Goal: Task Accomplishment & Management: Manage account settings

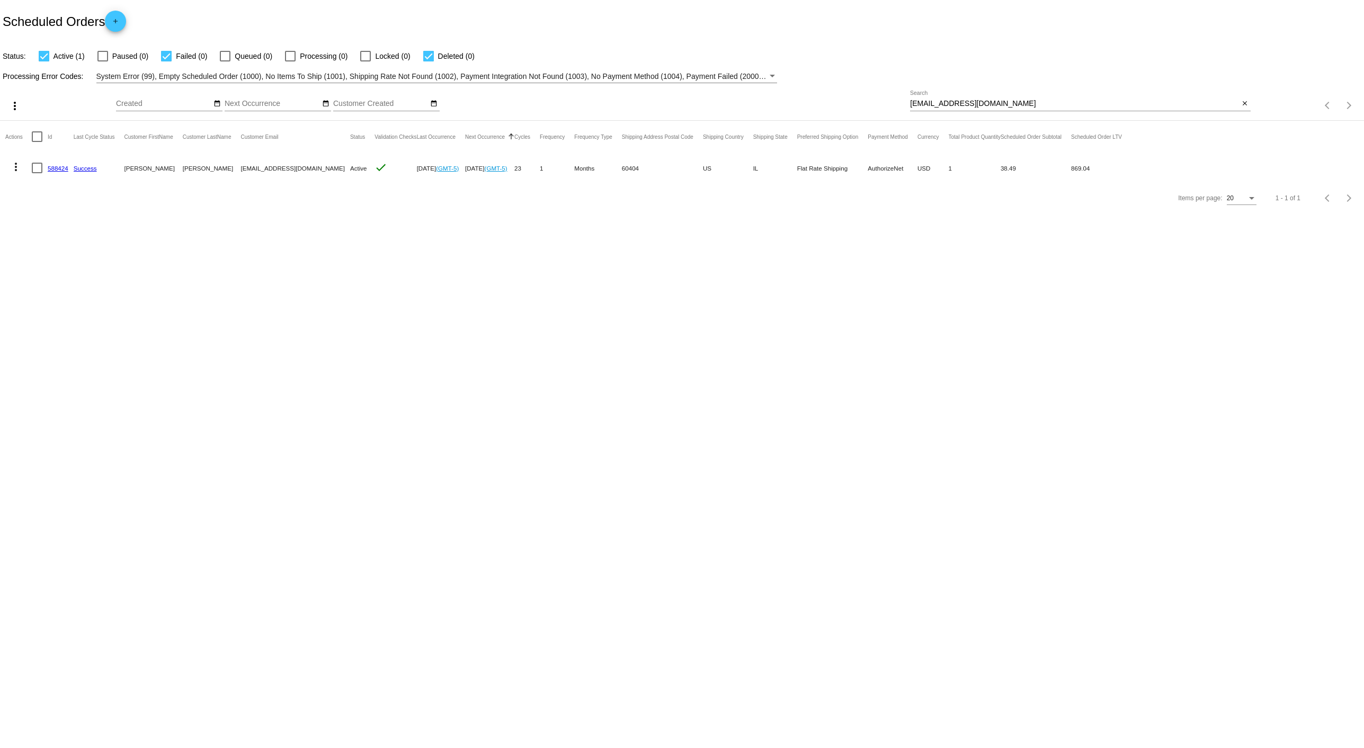
drag, startPoint x: 1024, startPoint y: 107, endPoint x: 741, endPoint y: 93, distance: 283.7
click at [741, 93] on div "more_vert Oct Jan Feb Mar [DATE]" at bounding box center [682, 102] width 1364 height 38
click at [1016, 104] on input "[EMAIL_ADDRESS][DOMAIN_NAME]" at bounding box center [1074, 104] width 329 height 8
drag, startPoint x: 1016, startPoint y: 104, endPoint x: 814, endPoint y: 90, distance: 201.7
click at [814, 90] on div "more_vert Oct Jan Feb Mar [DATE]" at bounding box center [682, 102] width 1364 height 38
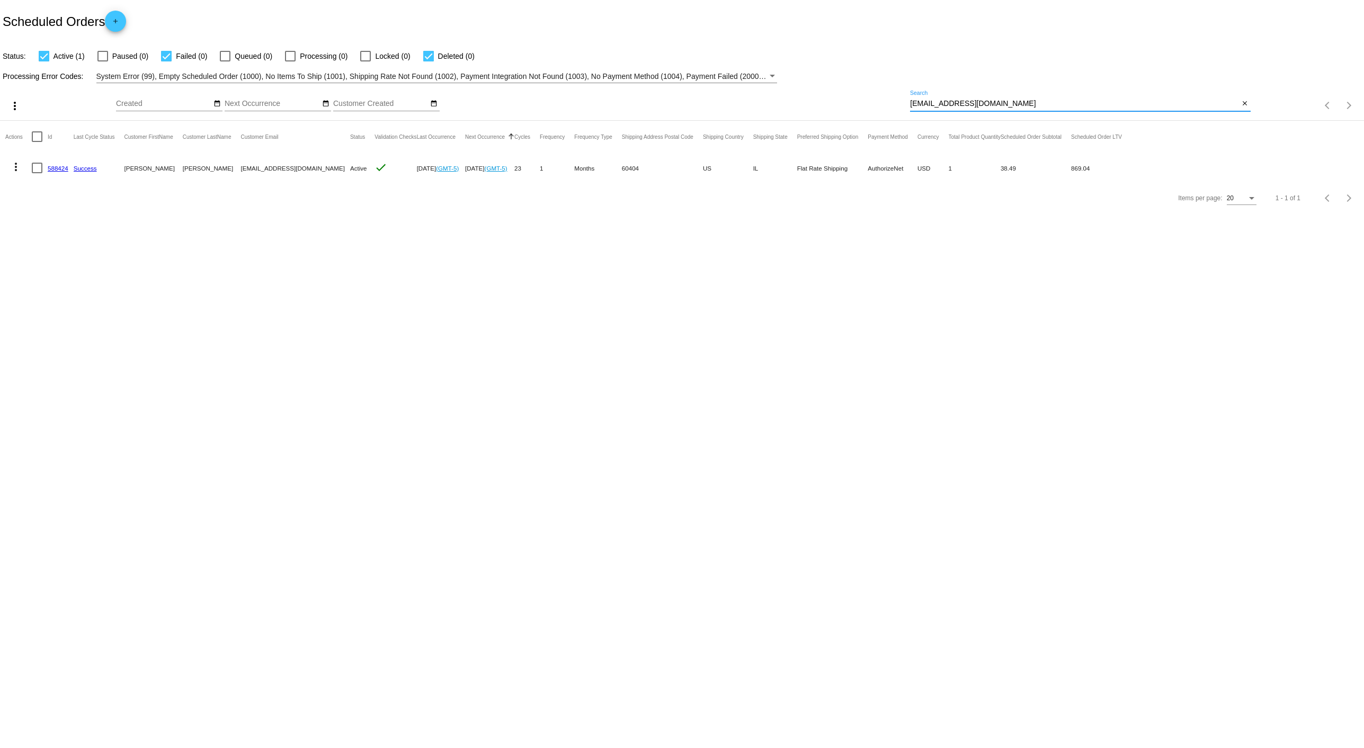
paste input "lenoirsydney@gmai"
type input "[EMAIL_ADDRESS][DOMAIN_NAME]"
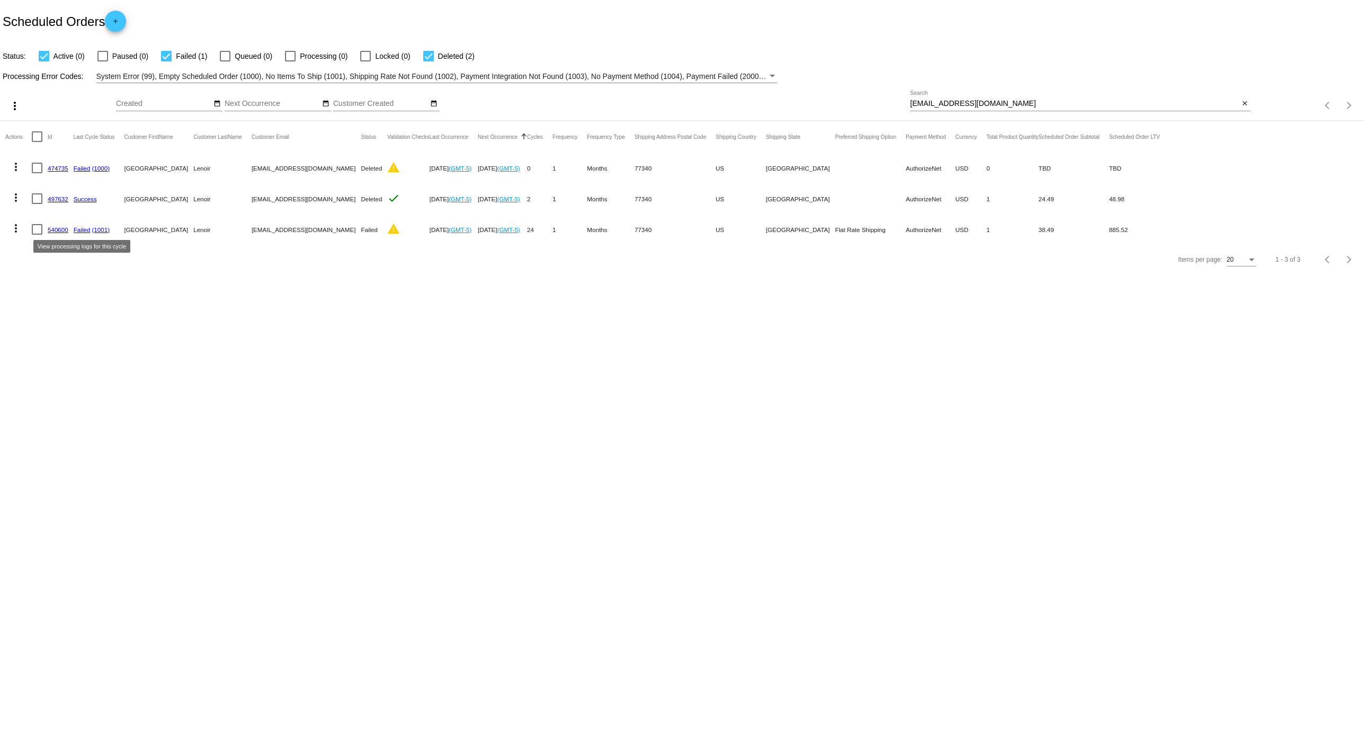
click at [83, 228] on link "Failed" at bounding box center [82, 229] width 17 height 7
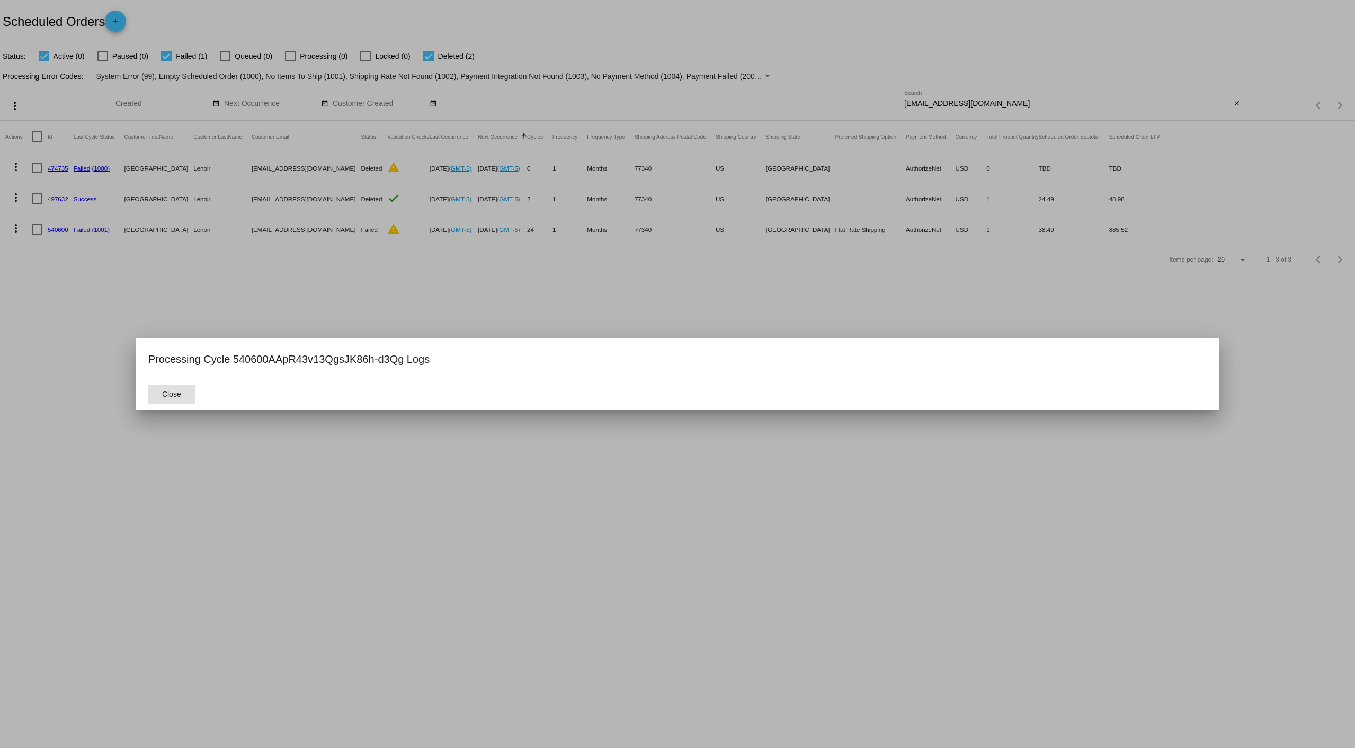
click at [69, 266] on div at bounding box center [677, 374] width 1355 height 748
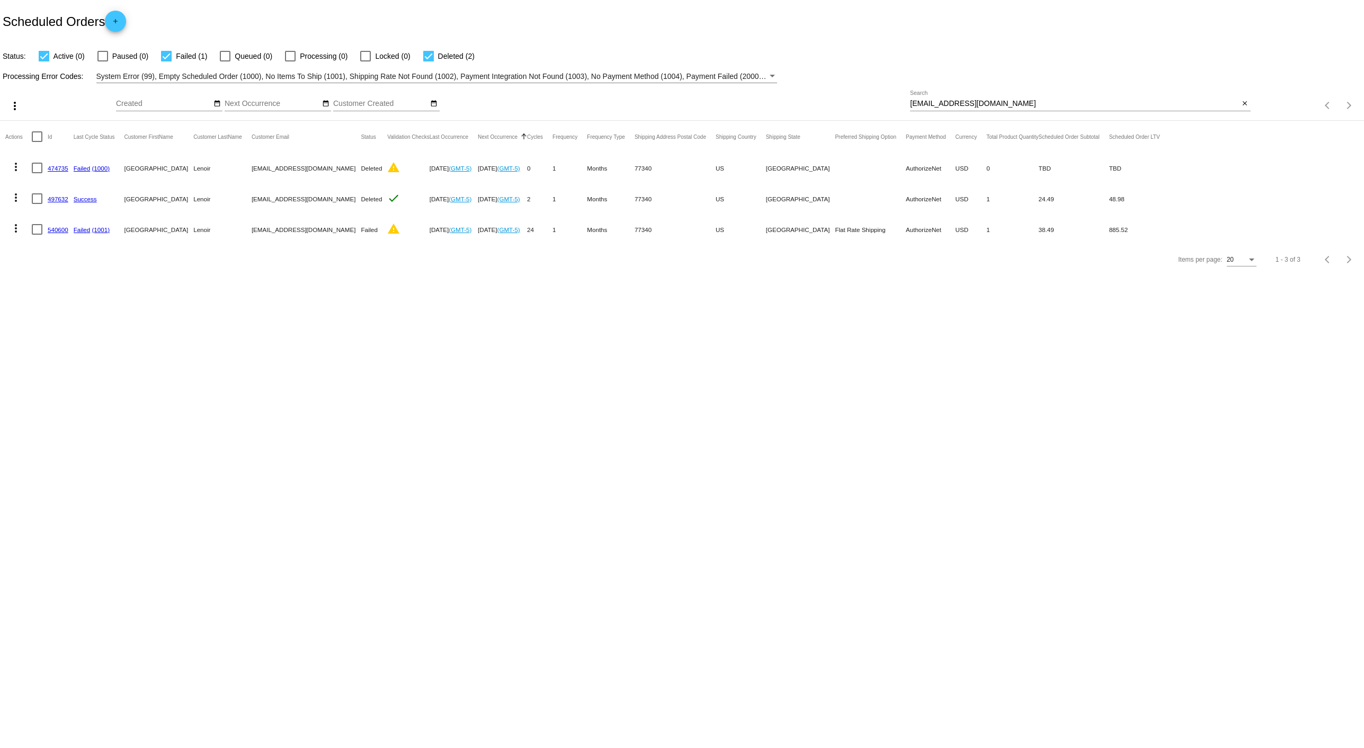
click at [55, 229] on link "540600" at bounding box center [58, 229] width 21 height 7
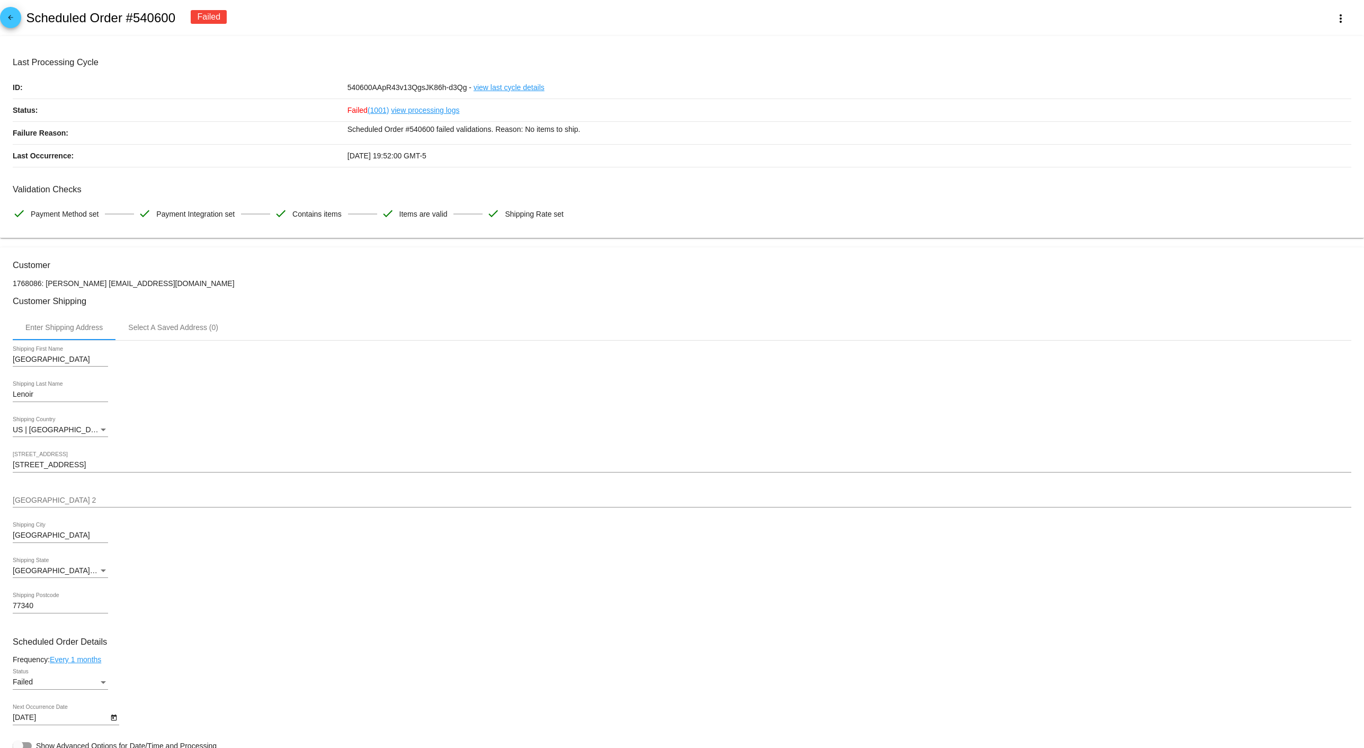
click at [416, 109] on link "view processing logs" at bounding box center [425, 110] width 68 height 22
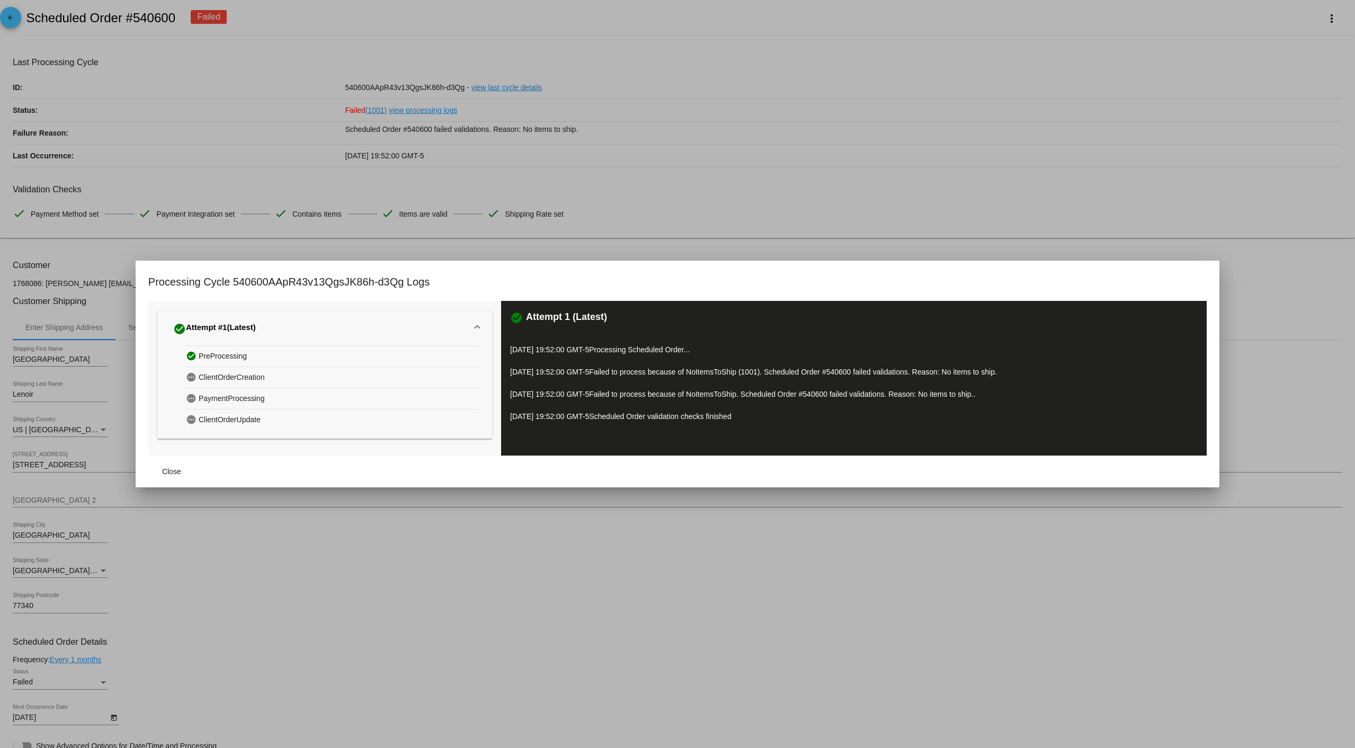
click at [1036, 193] on div at bounding box center [677, 374] width 1355 height 748
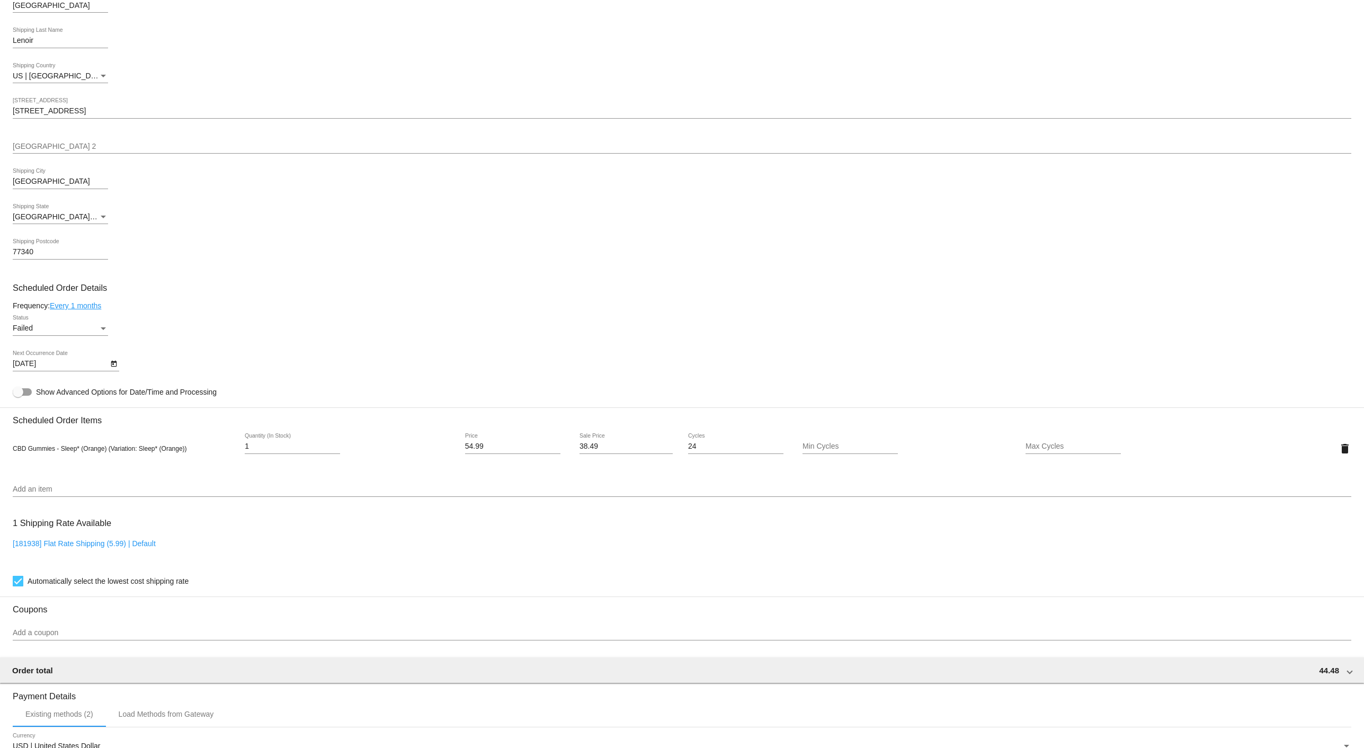
scroll to position [176, 0]
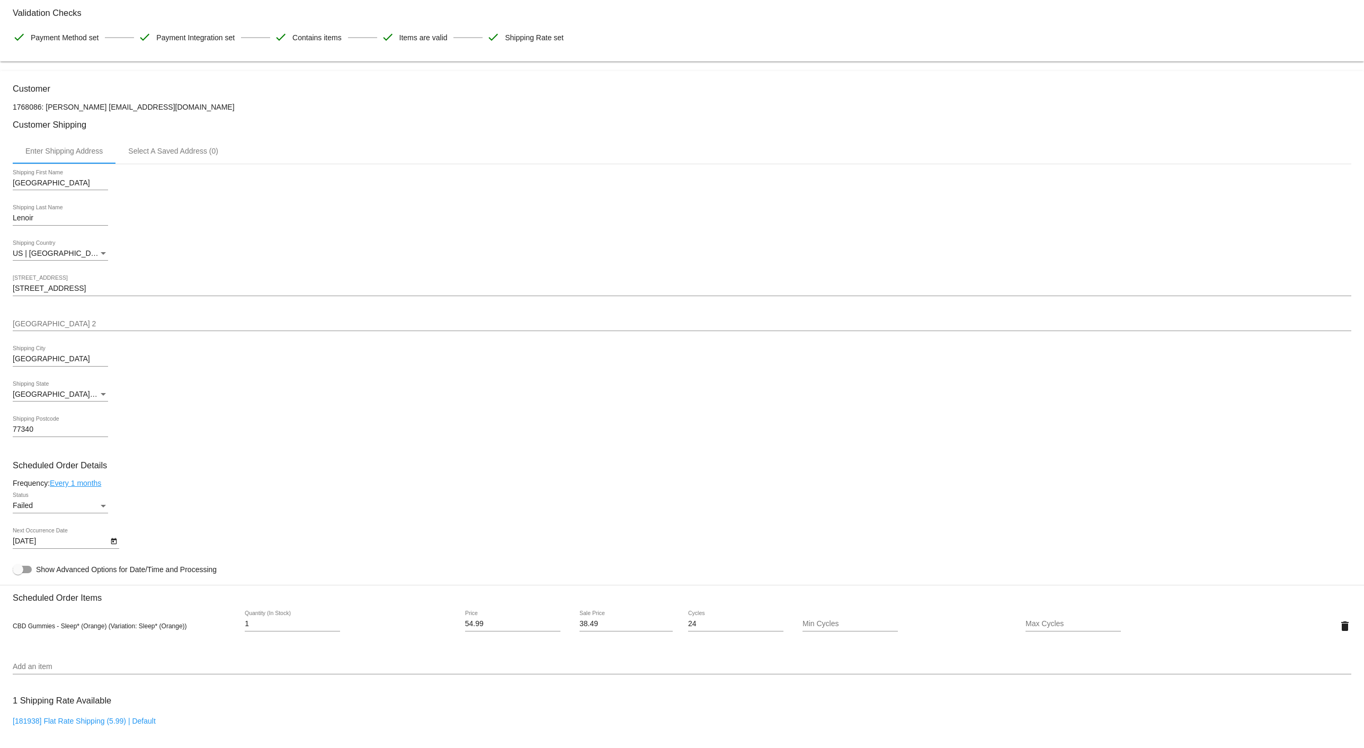
click at [345, 130] on h3 "Customer Shipping" at bounding box center [682, 125] width 1338 height 10
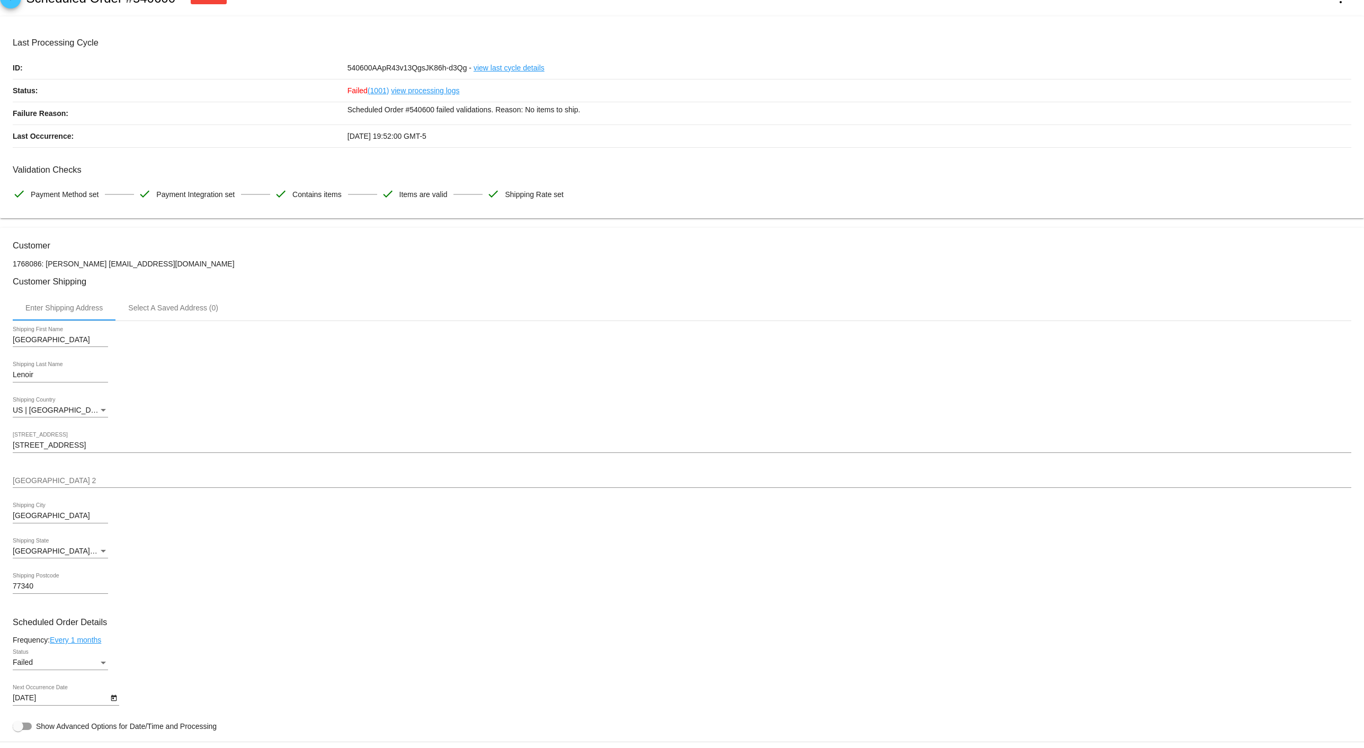
scroll to position [0, 0]
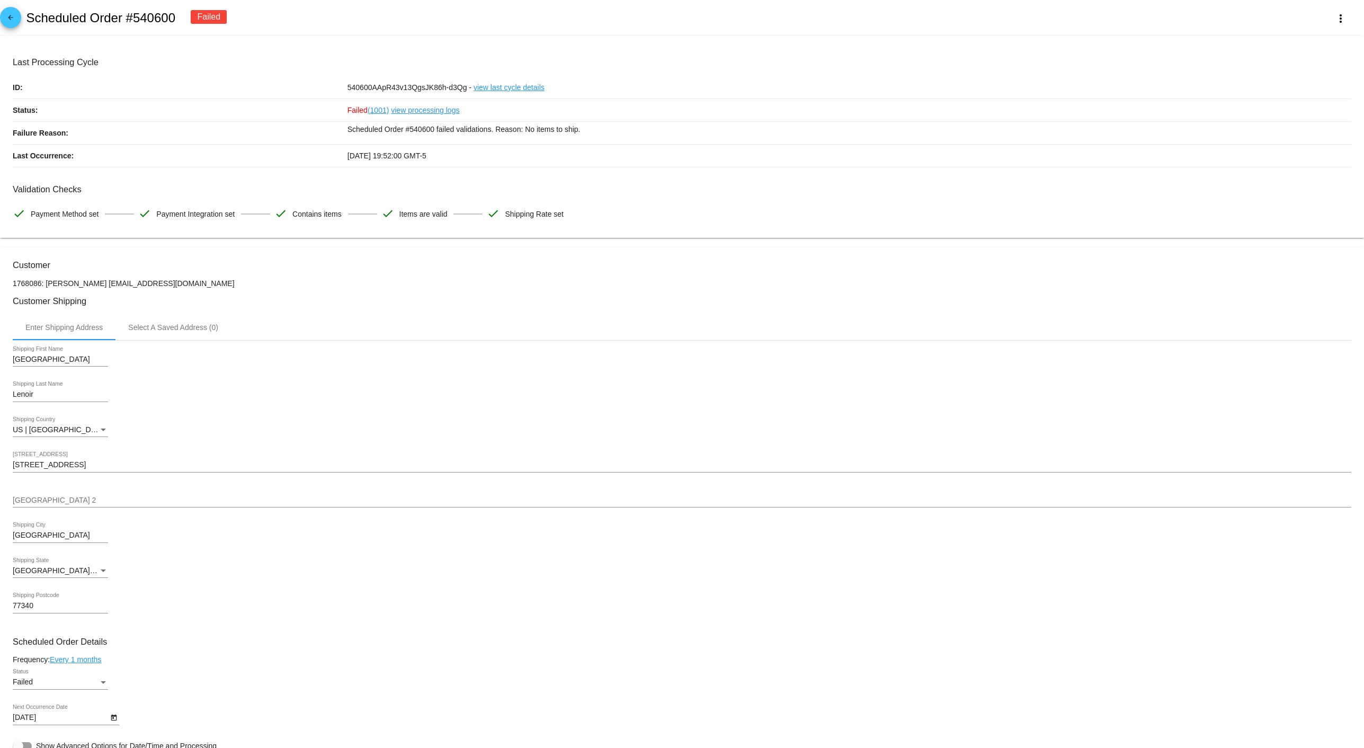
click at [458, 128] on p "Scheduled Order #540600 failed validations. Reason: No items to ship." at bounding box center [848, 129] width 1003 height 15
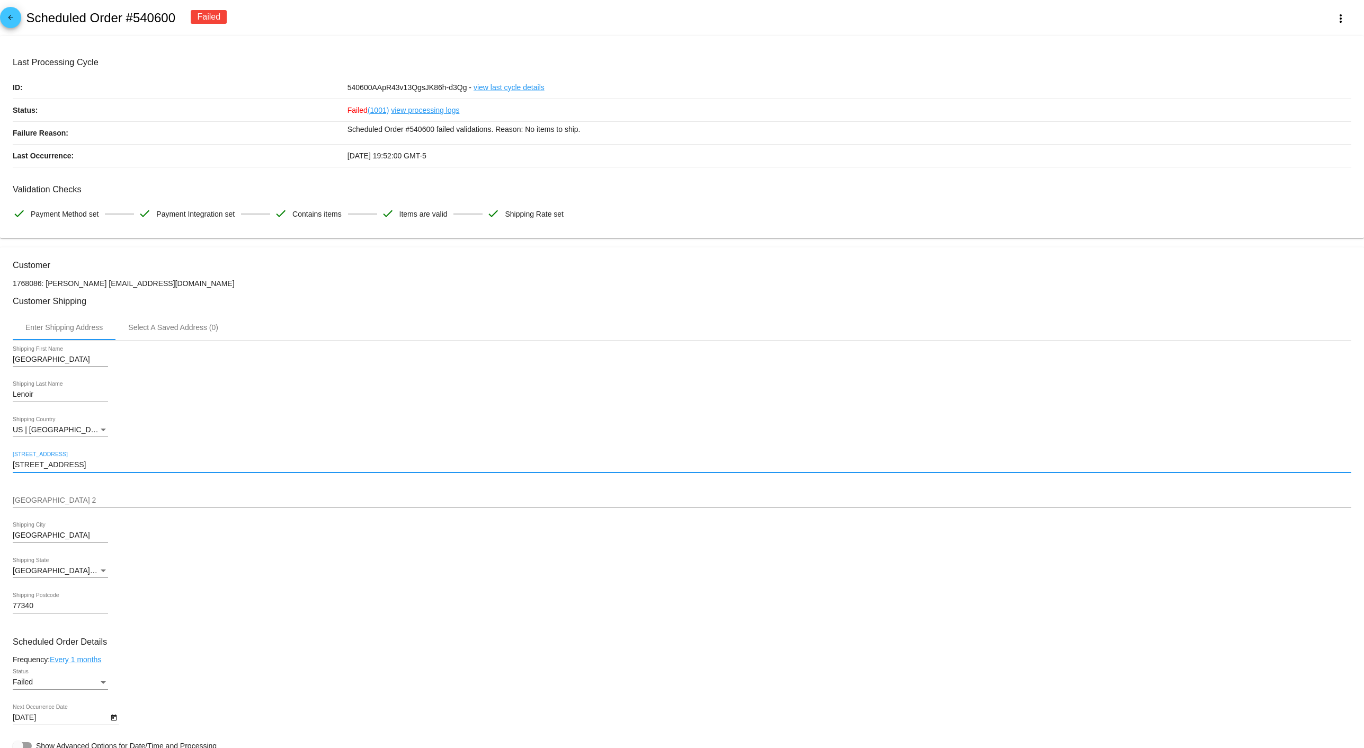
drag, startPoint x: 116, startPoint y: 461, endPoint x: -85, endPoint y: 461, distance: 201.2
click at [0, 461] on html "arrow_back Scheduled Order #540600 Failed more_vert Last Processing Cycle ID: 5…" at bounding box center [682, 374] width 1364 height 748
paste input "Robindale Circle"
type input "[STREET_ADDRESS]"
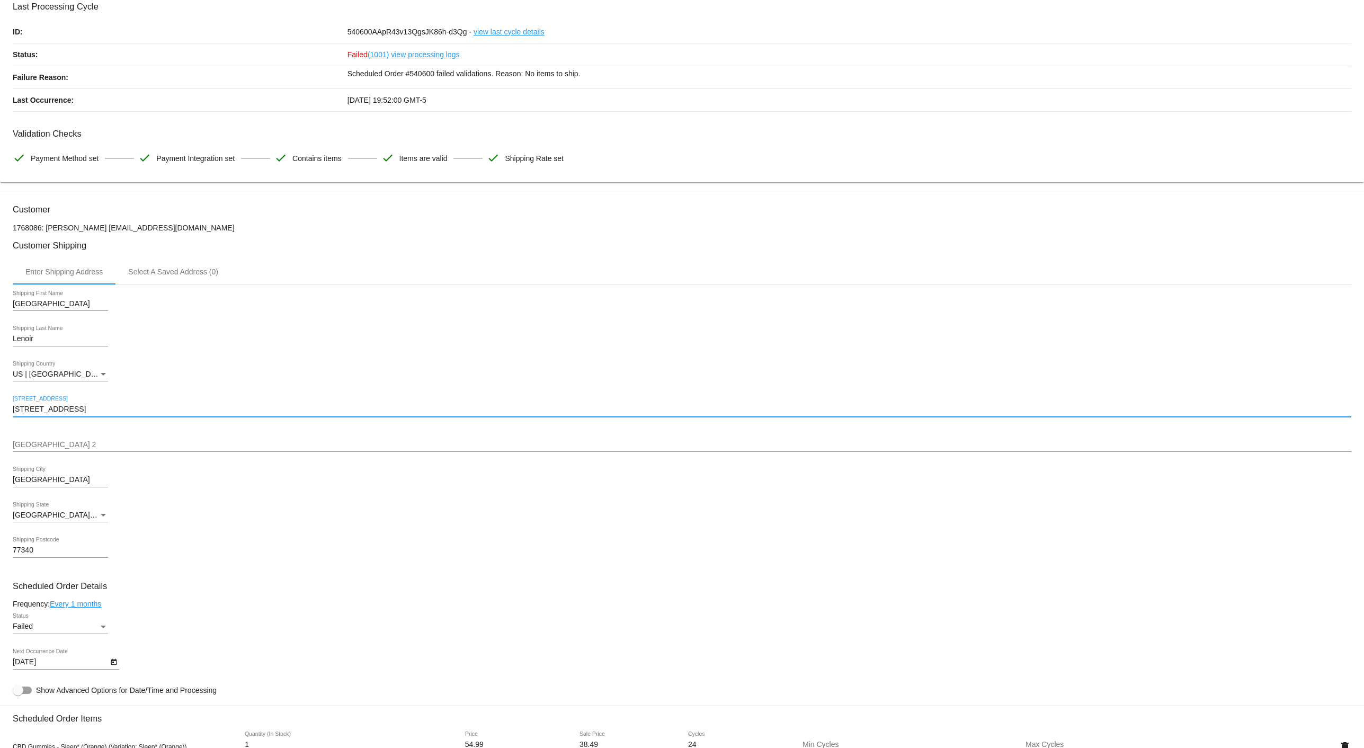
scroll to position [59, 0]
drag, startPoint x: -28, startPoint y: 480, endPoint x: -46, endPoint y: 483, distance: 17.7
click at [0, 483] on html "arrow_back Scheduled Order #540600 Failed more_vert Last Processing Cycle ID: 5…" at bounding box center [682, 374] width 1364 height 748
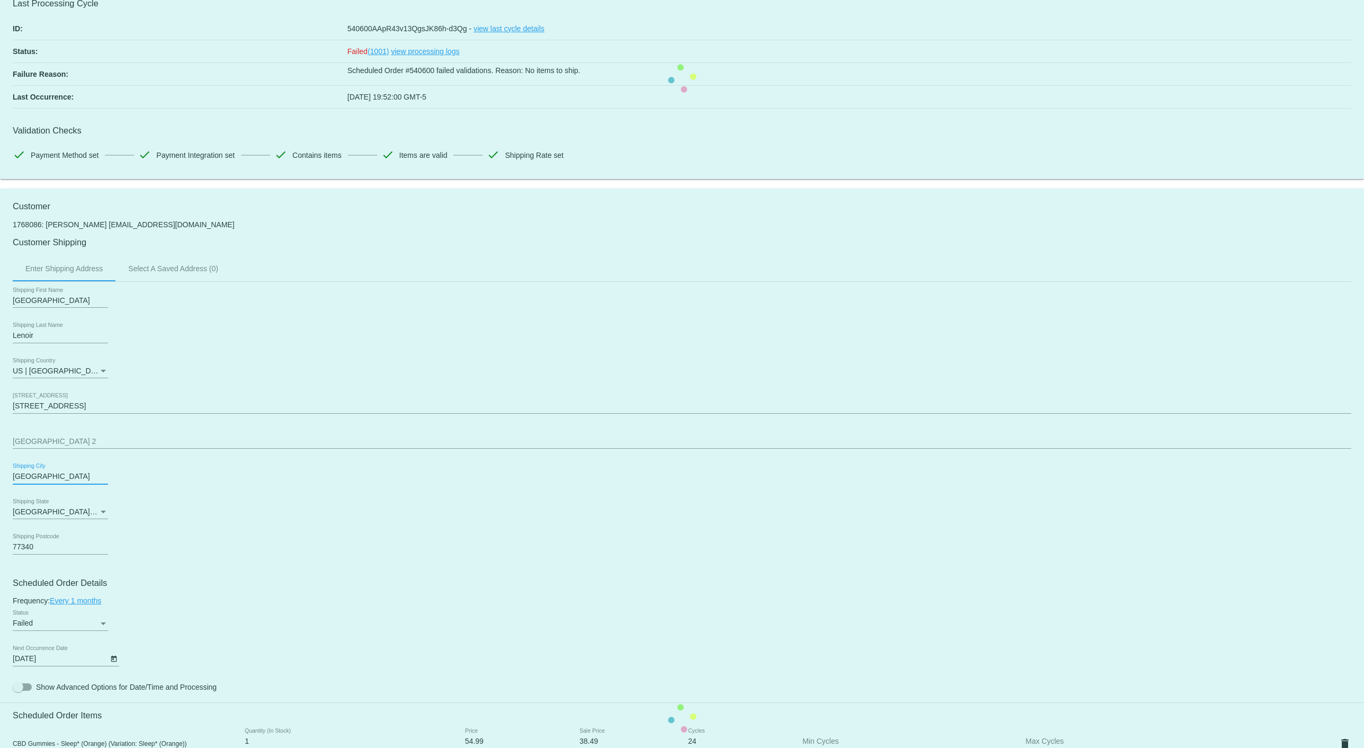
paste input "[PERSON_NAME]"
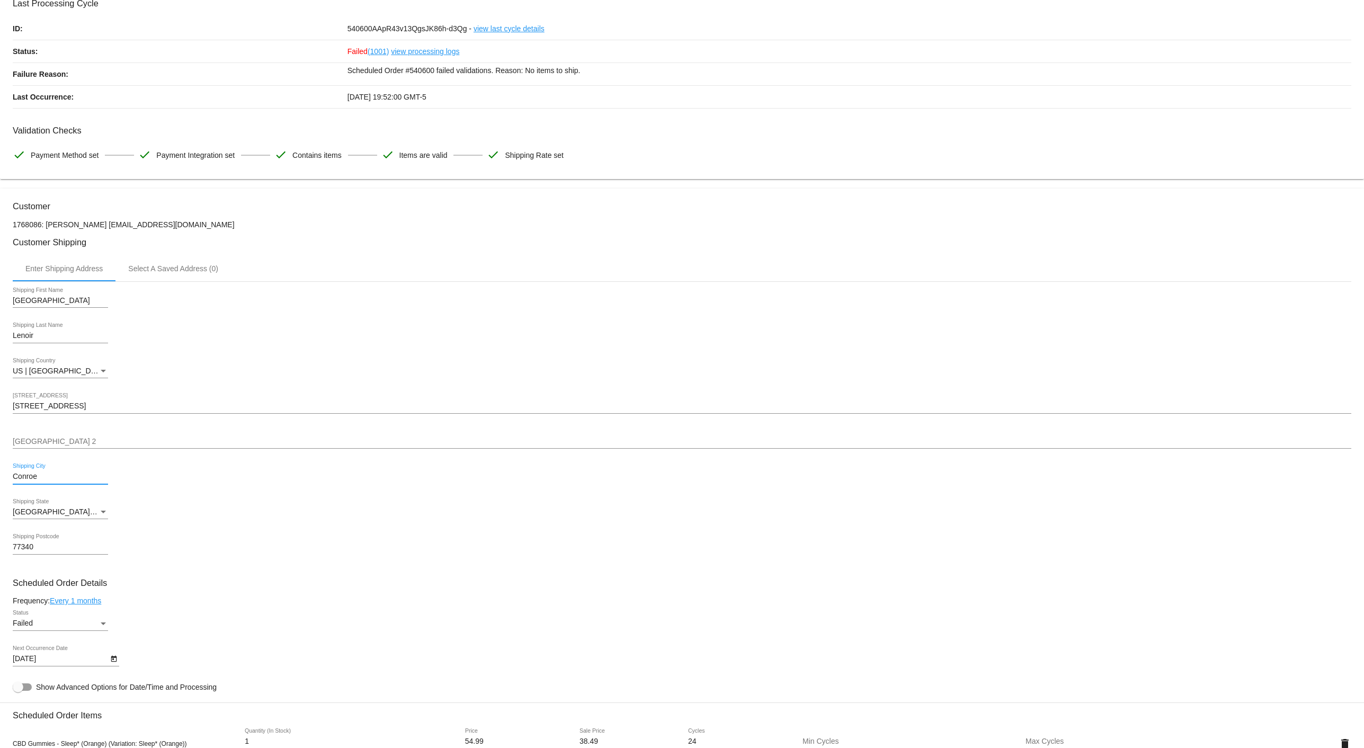
type input "Conroe"
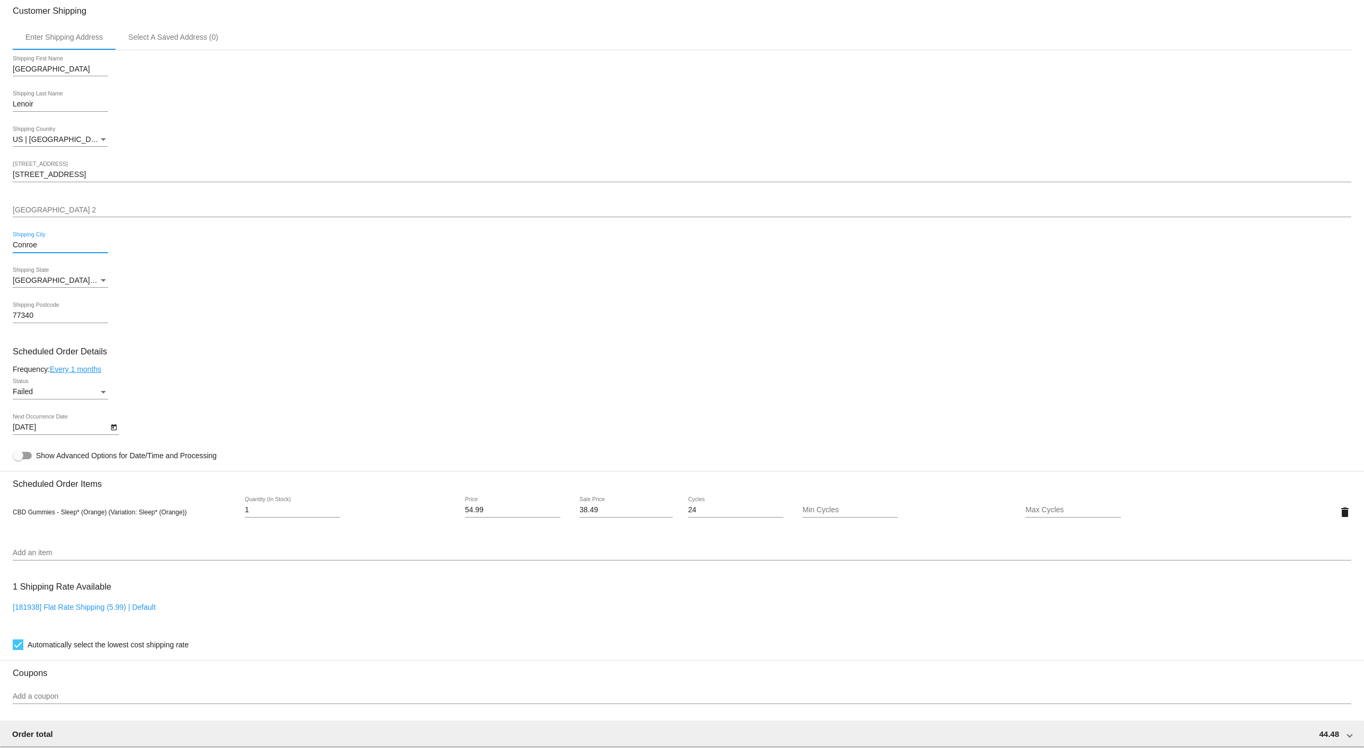
scroll to position [294, 0]
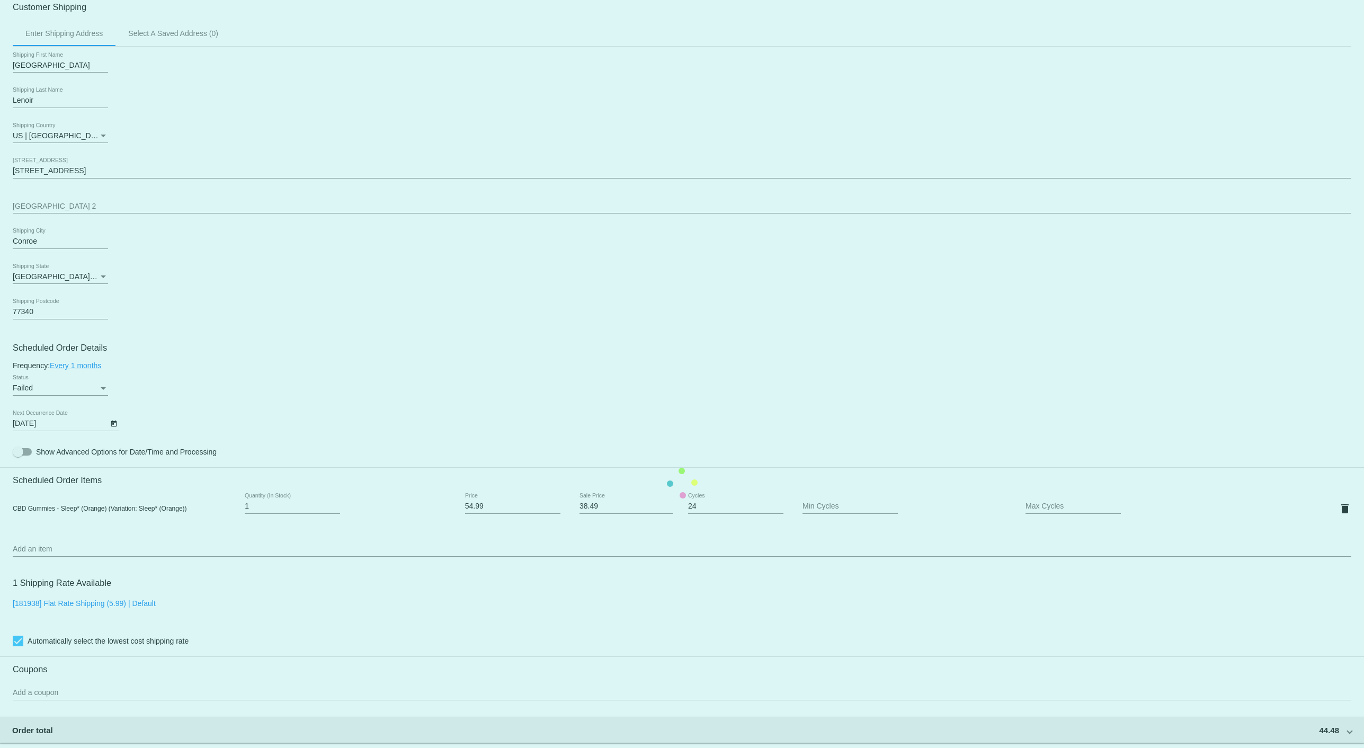
drag, startPoint x: 73, startPoint y: 320, endPoint x: 55, endPoint y: 313, distance: 19.3
click at [55, 313] on mat-card "Customer 1768086: [PERSON_NAME] [EMAIL_ADDRESS][DOMAIN_NAME] Customer Shipping …" at bounding box center [682, 482] width 1364 height 1059
click at [55, 313] on input "77340" at bounding box center [60, 312] width 95 height 8
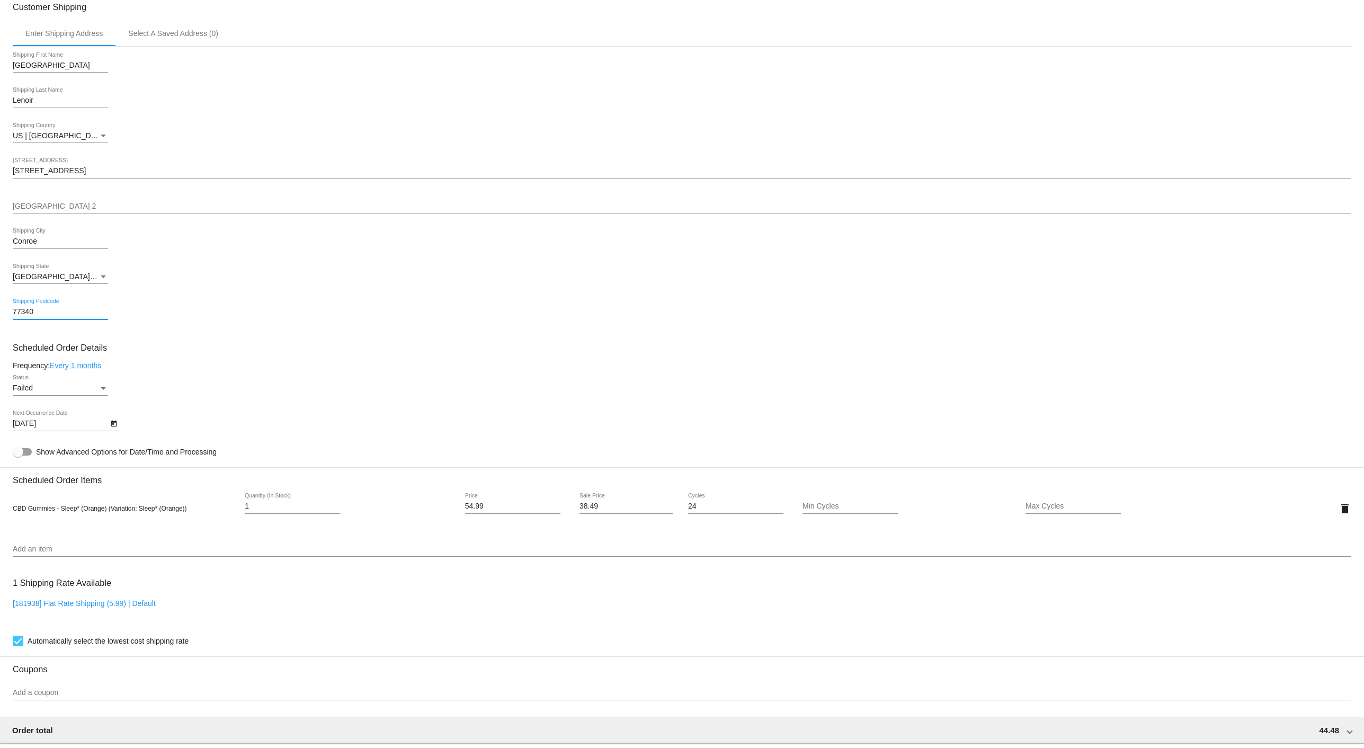
drag, startPoint x: 59, startPoint y: 313, endPoint x: -74, endPoint y: 320, distance: 133.6
click at [0, 320] on html "arrow_back Scheduled Order #540600 Failed more_vert Last Processing Cycle ID: 5…" at bounding box center [682, 374] width 1364 height 748
paste input "84"
type input "77384"
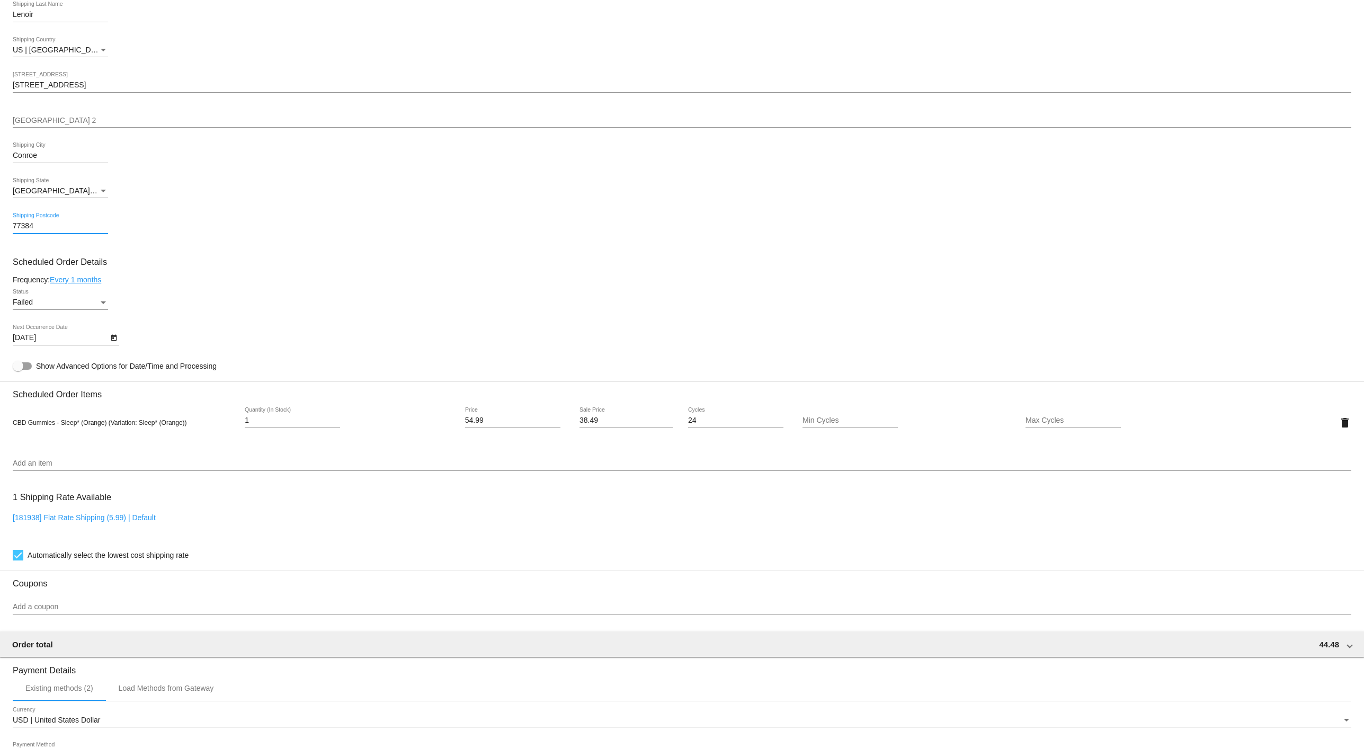
scroll to position [560, 0]
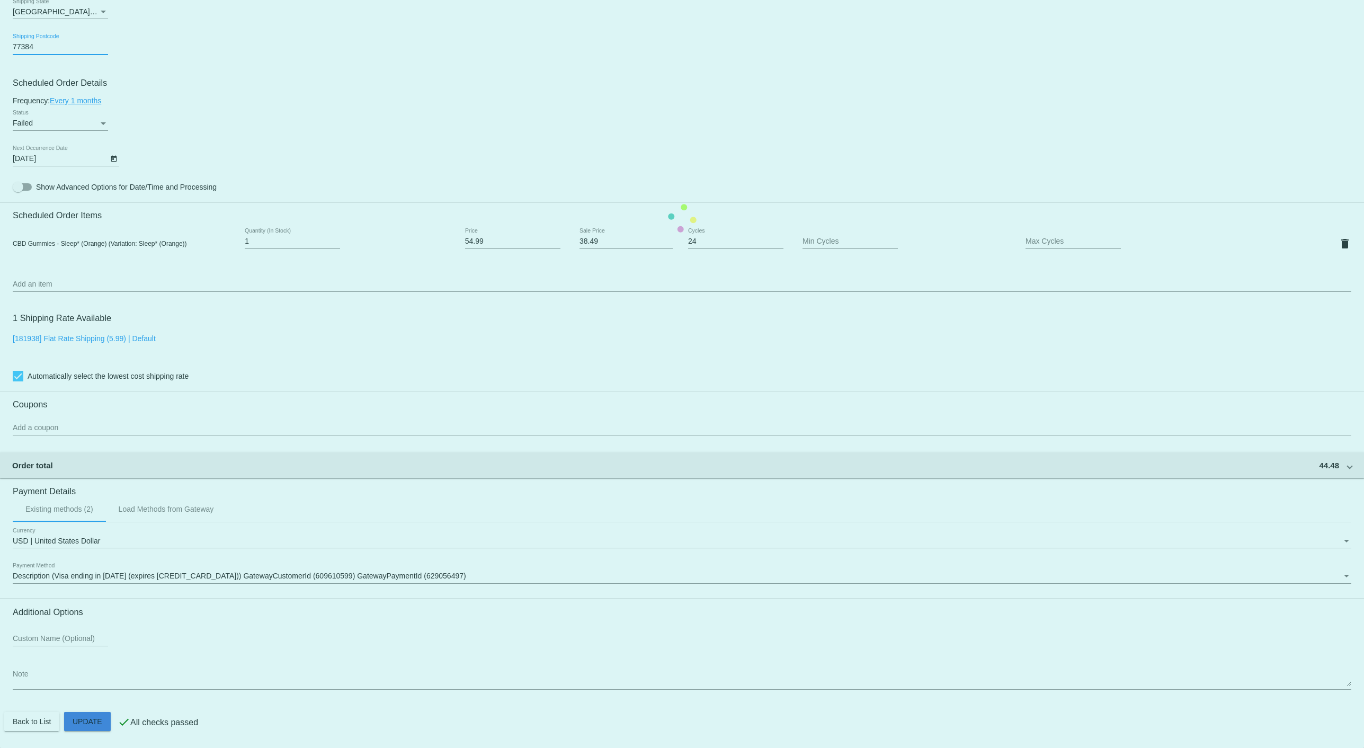
click at [80, 722] on mat-card "Customer 1768086: [PERSON_NAME] [EMAIL_ADDRESS][DOMAIN_NAME] Customer Shipping …" at bounding box center [682, 218] width 1364 height 1059
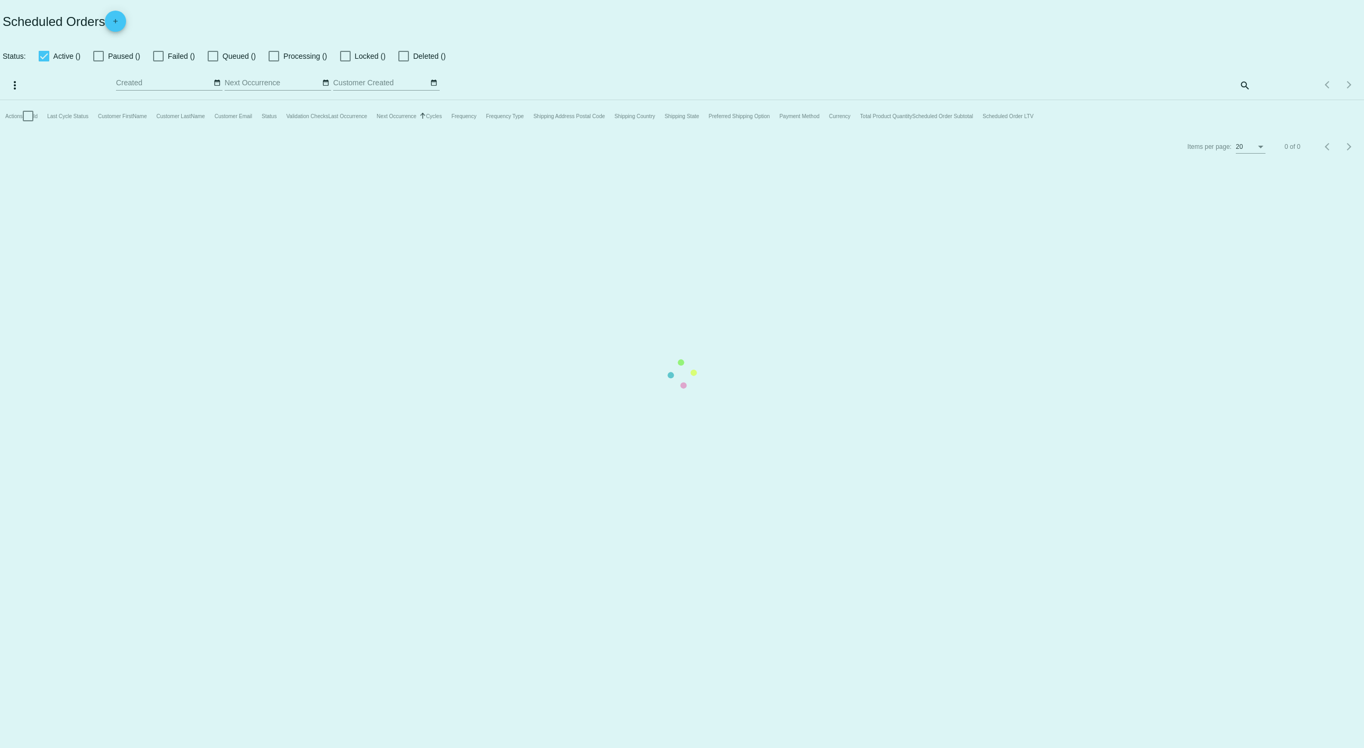
checkbox input "true"
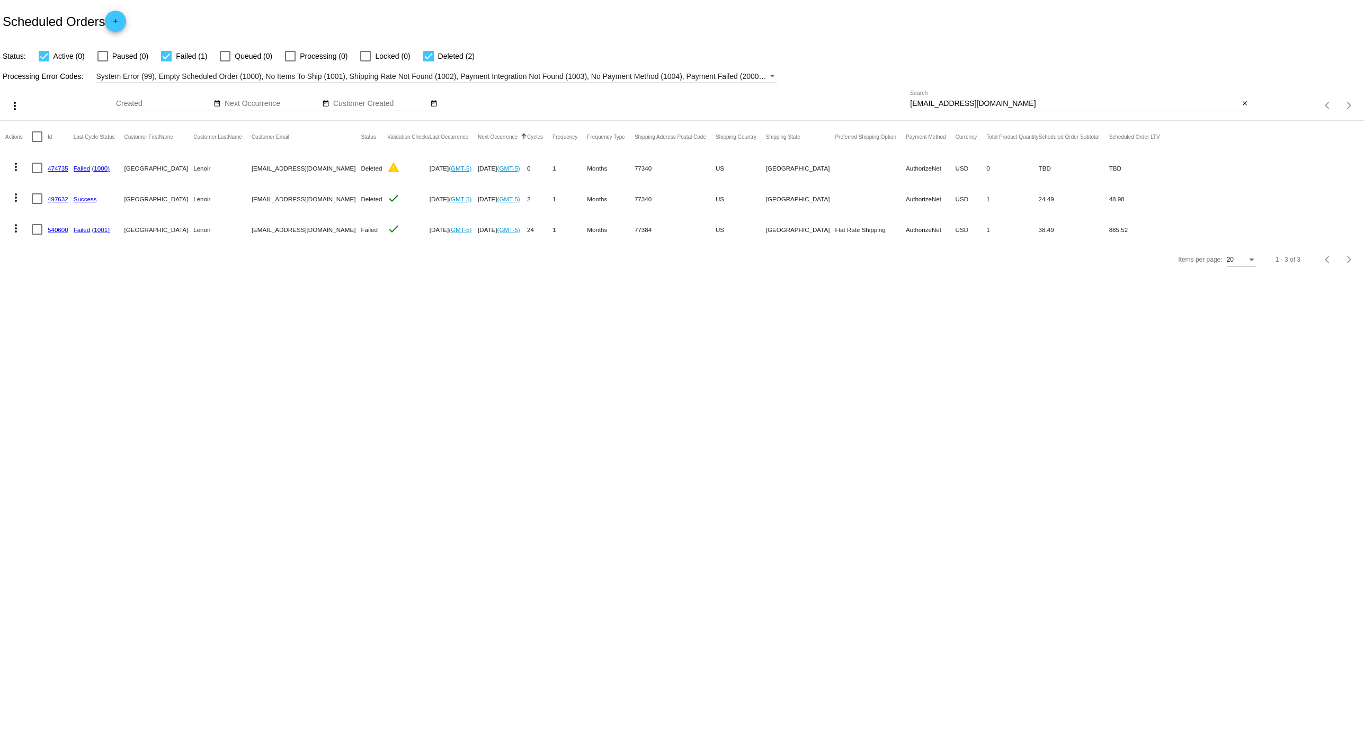
click at [16, 226] on mat-icon "more_vert" at bounding box center [16, 228] width 13 height 13
click at [41, 325] on button "cached Restart Processing" at bounding box center [57, 329] width 105 height 25
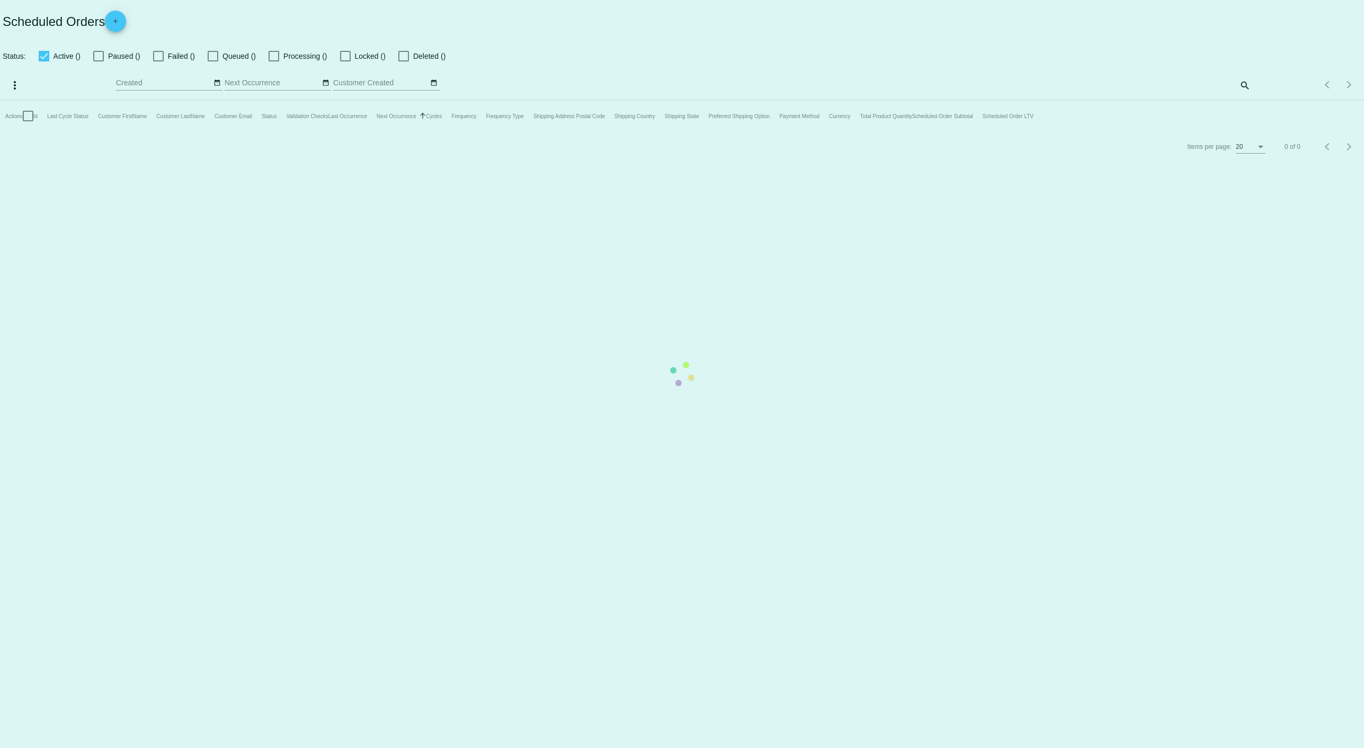
checkbox input "true"
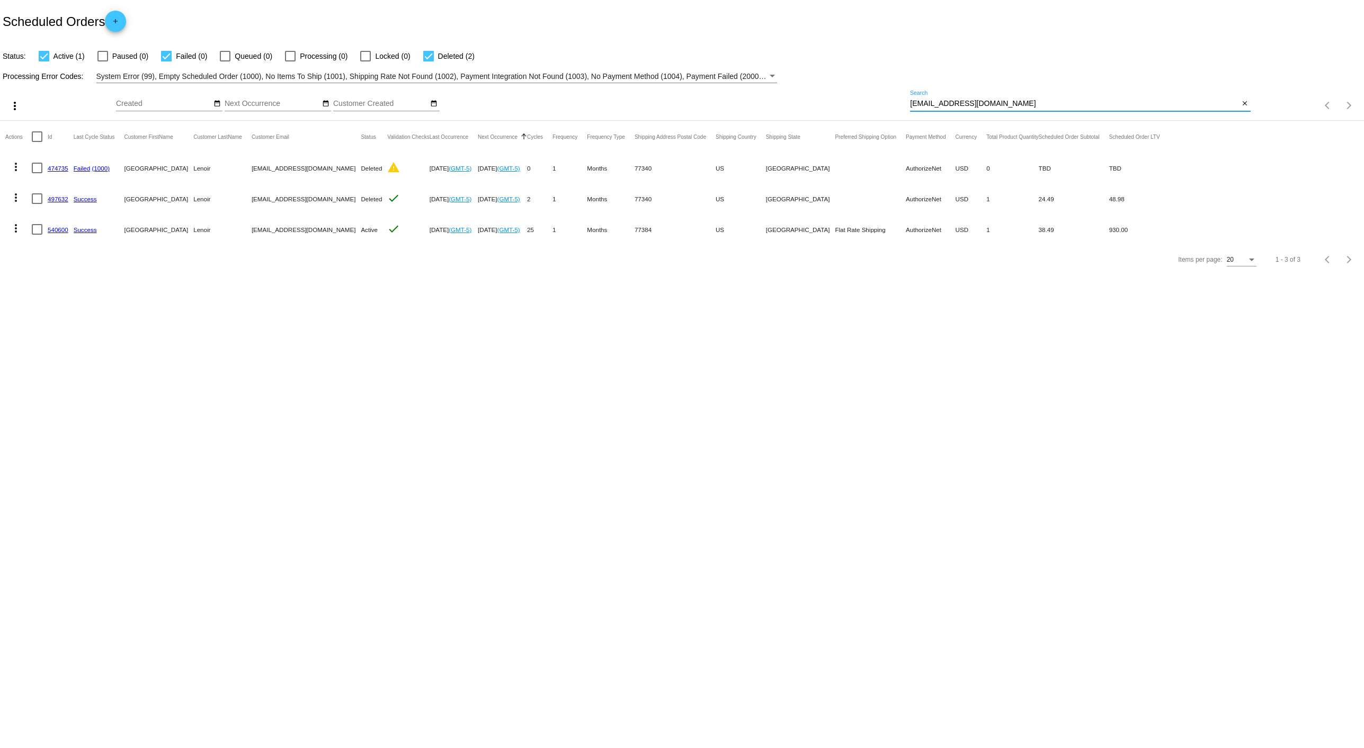
drag, startPoint x: 1041, startPoint y: 104, endPoint x: 667, endPoint y: 106, distance: 373.3
click at [667, 106] on div "more_vert Oct Jan Feb Mar [DATE]" at bounding box center [682, 102] width 1364 height 38
paste input "eleniapostolatos"
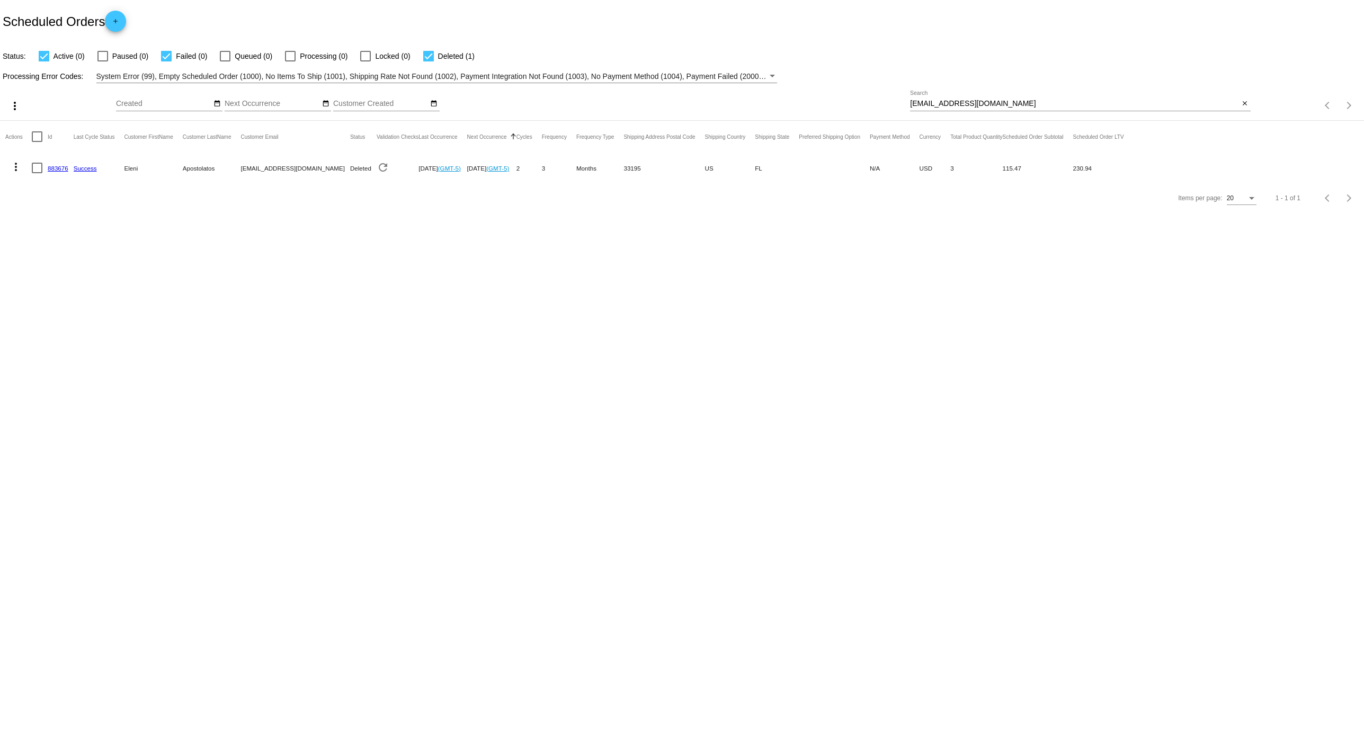
drag, startPoint x: 1033, startPoint y: 100, endPoint x: 885, endPoint y: 90, distance: 148.6
click at [885, 90] on div "more_vert Oct Jan Feb Mar [DATE]" at bounding box center [682, 102] width 1364 height 38
drag, startPoint x: 1069, startPoint y: 104, endPoint x: 588, endPoint y: 39, distance: 485.1
click at [562, 45] on app-dashboard-scheduled-orders "Scheduled Orders add Status: Active (0) Paused (0) Failed (0) Queued (0) Proces…" at bounding box center [682, 106] width 1364 height 213
paste input "victorblueskate"
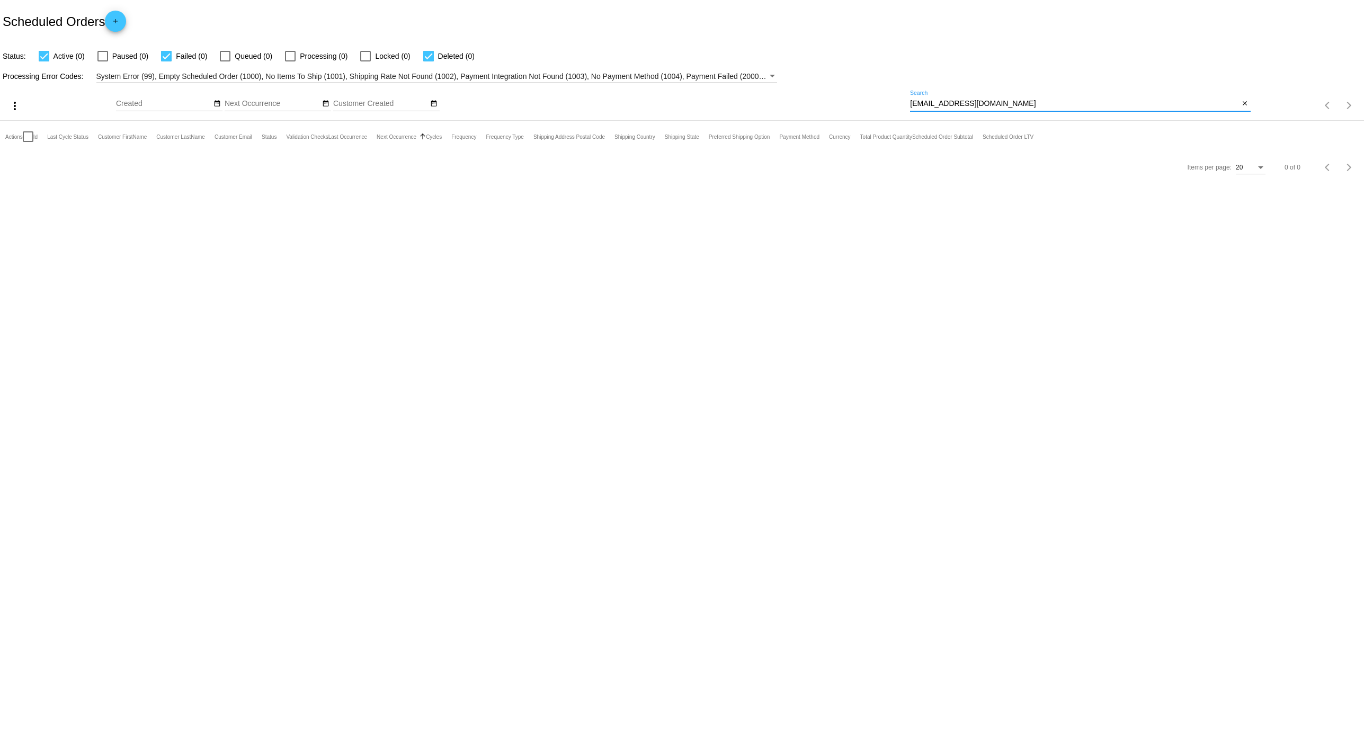
drag, startPoint x: 969, startPoint y: 103, endPoint x: 628, endPoint y: 57, distance: 343.7
click at [635, 88] on div "more_vert Oct Jan Feb Mar [DATE]" at bounding box center [682, 102] width 1364 height 38
type input "lopez"
